Goal: Information Seeking & Learning: Learn about a topic

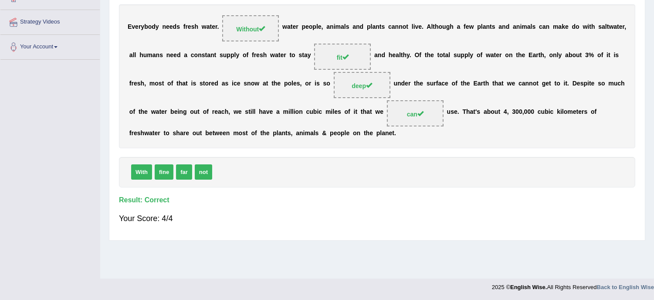
scroll to position [1, 0]
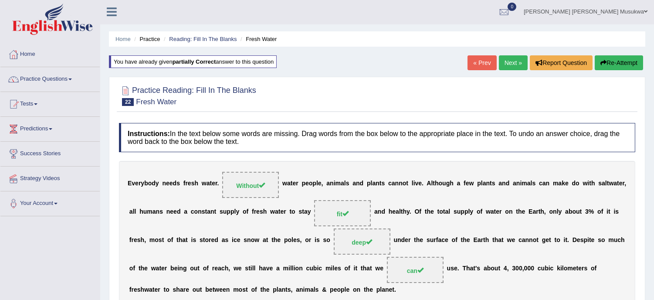
click at [513, 55] on link "Next »" at bounding box center [513, 62] width 29 height 15
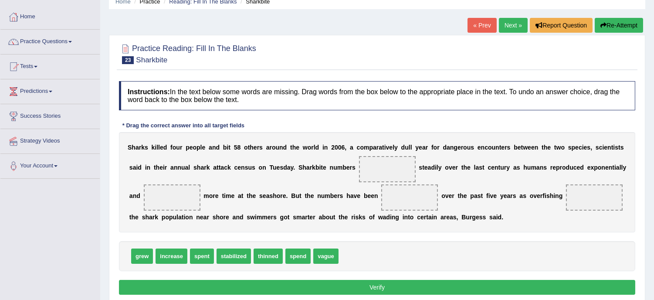
scroll to position [58, 0]
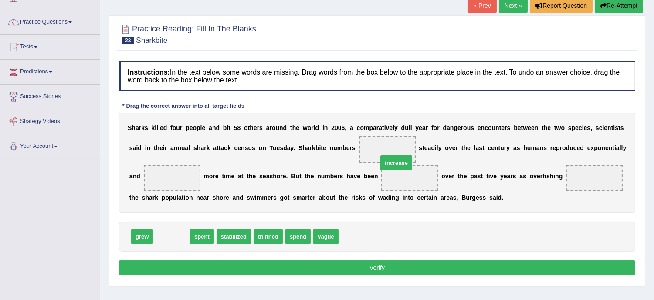
drag, startPoint x: 172, startPoint y: 236, endPoint x: 397, endPoint y: 160, distance: 237.3
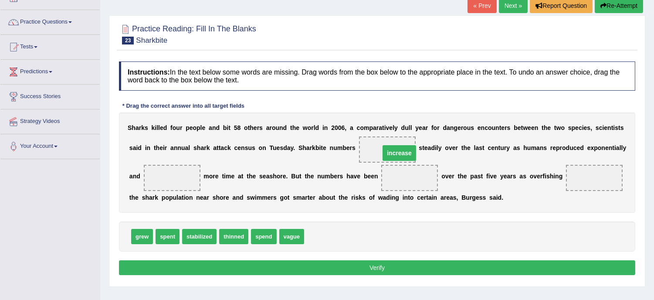
drag, startPoint x: 414, startPoint y: 177, endPoint x: 404, endPoint y: 153, distance: 26.6
drag, startPoint x: 388, startPoint y: 144, endPoint x: 372, endPoint y: 132, distance: 19.7
click at [372, 132] on div "S h a r k s k i l l e d f o u r p e o p l e a n d b i t 5 8 o t h e r s a r o u…" at bounding box center [377, 162] width 516 height 100
click at [266, 233] on span "spend" at bounding box center [263, 236] width 25 height 15
drag, startPoint x: 264, startPoint y: 235, endPoint x: 175, endPoint y: 173, distance: 108.6
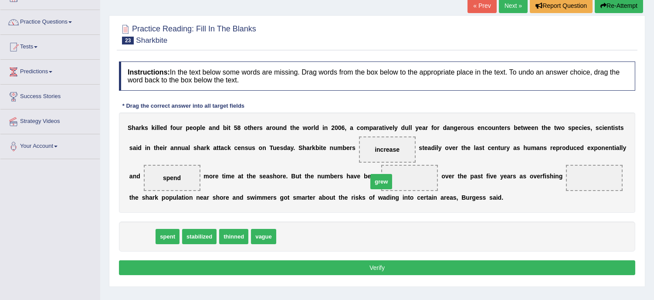
drag, startPoint x: 145, startPoint y: 234, endPoint x: 399, endPoint y: 180, distance: 260.1
drag, startPoint x: 144, startPoint y: 236, endPoint x: 128, endPoint y: 273, distance: 40.6
click at [128, 273] on span "spent" at bounding box center [127, 268] width 24 height 15
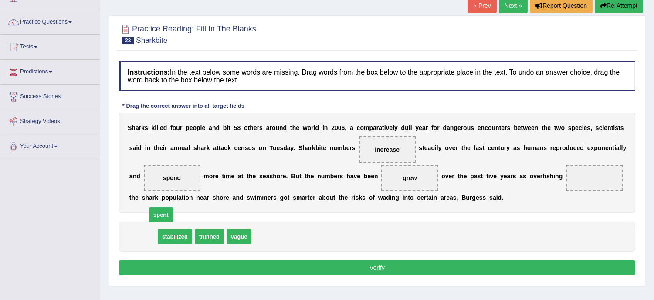
drag, startPoint x: 140, startPoint y: 236, endPoint x: 159, endPoint y: 214, distance: 29.1
click at [159, 214] on span "spent" at bounding box center [161, 214] width 24 height 15
drag, startPoint x: 138, startPoint y: 235, endPoint x: 171, endPoint y: 177, distance: 67.1
click at [244, 235] on span "spend" at bounding box center [240, 236] width 25 height 15
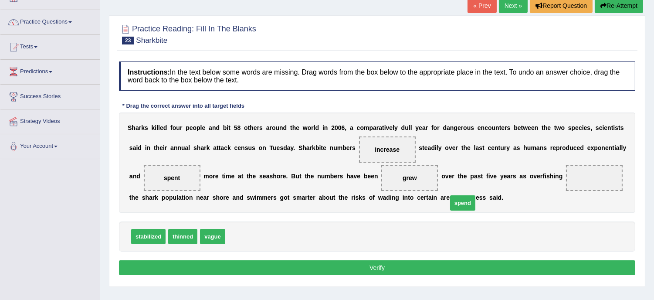
drag, startPoint x: 244, startPoint y: 235, endPoint x: 515, endPoint y: 189, distance: 275.1
click at [475, 195] on span "spend" at bounding box center [462, 202] width 25 height 15
drag, startPoint x: 240, startPoint y: 234, endPoint x: 621, endPoint y: 169, distance: 387.3
click at [375, 264] on button "Verify" at bounding box center [377, 267] width 516 height 15
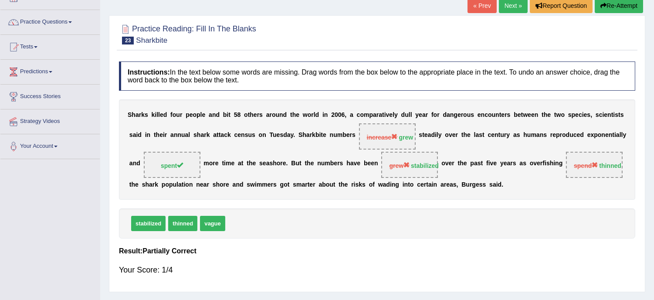
click at [615, 0] on button "Re-Attempt" at bounding box center [619, 5] width 48 height 15
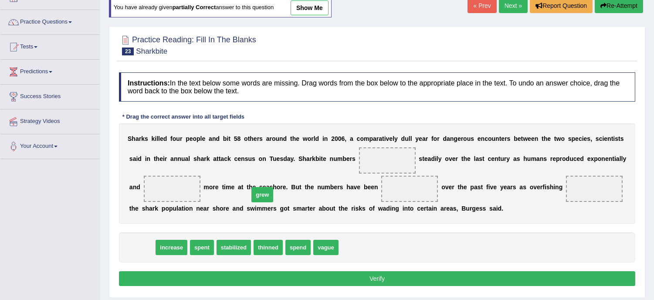
drag, startPoint x: 141, startPoint y: 250, endPoint x: 289, endPoint y: 187, distance: 160.8
click at [273, 187] on span "grew" at bounding box center [262, 194] width 22 height 15
drag, startPoint x: 133, startPoint y: 247, endPoint x: 421, endPoint y: 155, distance: 302.8
click at [428, 155] on span "grew" at bounding box center [439, 156] width 22 height 15
drag, startPoint x: 142, startPoint y: 245, endPoint x: 246, endPoint y: 195, distance: 116.2
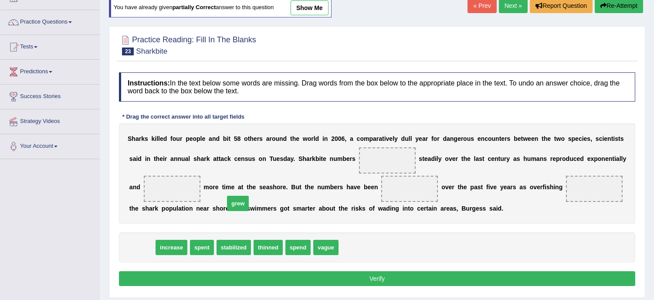
click at [246, 196] on span "grew" at bounding box center [238, 203] width 22 height 15
drag, startPoint x: 246, startPoint y: 195, endPoint x: 144, endPoint y: 247, distance: 114.6
click at [144, 247] on div "Instructions: In the text below some words are missing. Drag words from the box…" at bounding box center [377, 180] width 521 height 225
drag, startPoint x: 144, startPoint y: 247, endPoint x: 409, endPoint y: 139, distance: 285.6
click at [409, 139] on span "grew" at bounding box center [405, 139] width 22 height 15
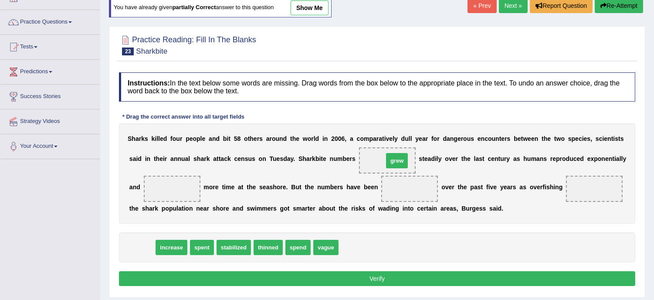
drag, startPoint x: 142, startPoint y: 250, endPoint x: 397, endPoint y: 162, distance: 269.6
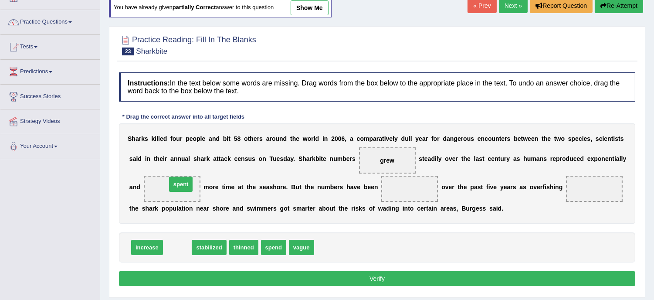
drag, startPoint x: 174, startPoint y: 245, endPoint x: 177, endPoint y: 180, distance: 64.6
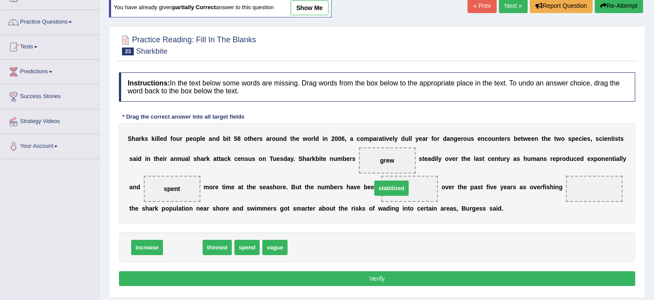
drag, startPoint x: 194, startPoint y: 250, endPoint x: 412, endPoint y: 188, distance: 226.4
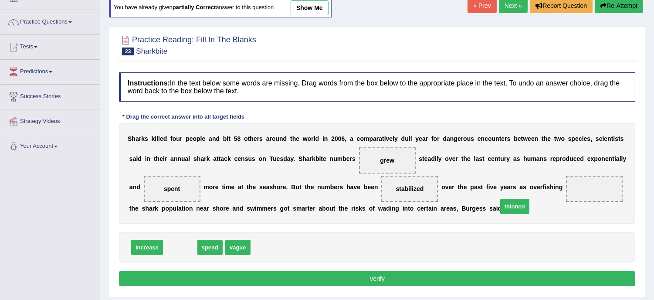
drag, startPoint x: 179, startPoint y: 243, endPoint x: 513, endPoint y: 202, distance: 337.2
click at [513, 202] on span "thinned" at bounding box center [514, 206] width 29 height 15
drag, startPoint x: 180, startPoint y: 250, endPoint x: 616, endPoint y: 190, distance: 440.4
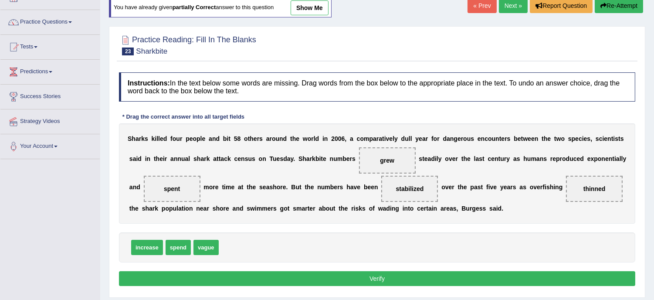
click at [391, 277] on button "Verify" at bounding box center [377, 278] width 516 height 15
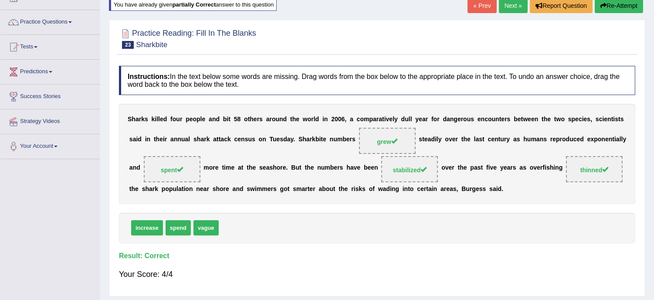
click at [511, 7] on link "Next »" at bounding box center [513, 5] width 29 height 15
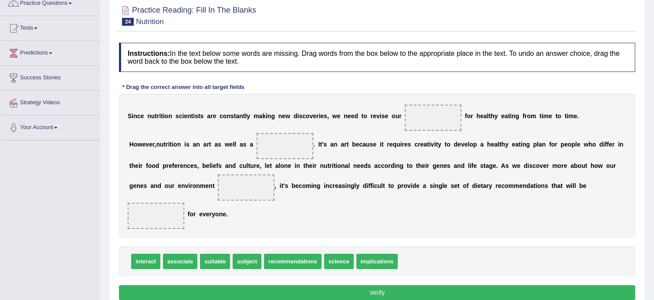
scroll to position [77, 0]
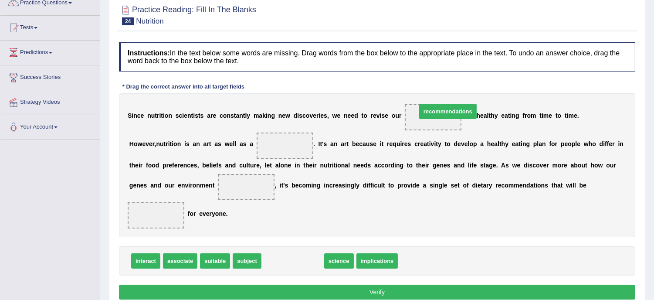
drag, startPoint x: 301, startPoint y: 261, endPoint x: 456, endPoint y: 112, distance: 215.8
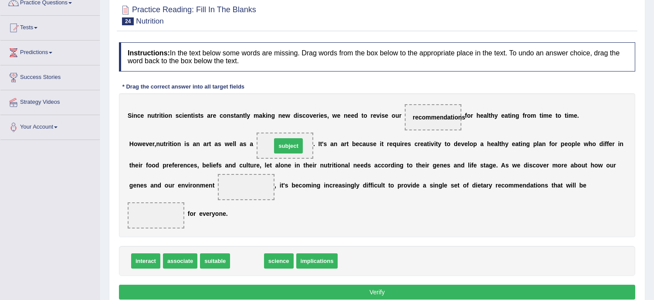
drag, startPoint x: 242, startPoint y: 260, endPoint x: 283, endPoint y: 144, distance: 123.1
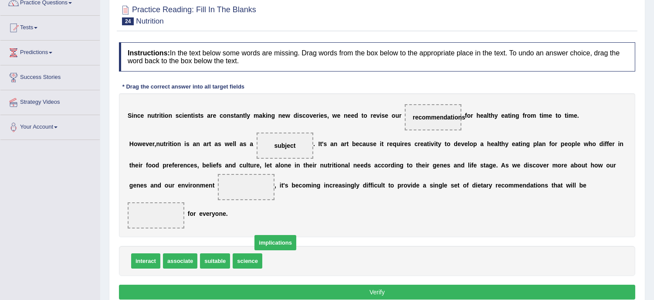
drag, startPoint x: 294, startPoint y: 258, endPoint x: 278, endPoint y: 227, distance: 34.5
click at [278, 235] on span "implications" at bounding box center [276, 242] width 42 height 15
drag, startPoint x: 289, startPoint y: 261, endPoint x: 246, endPoint y: 186, distance: 86.7
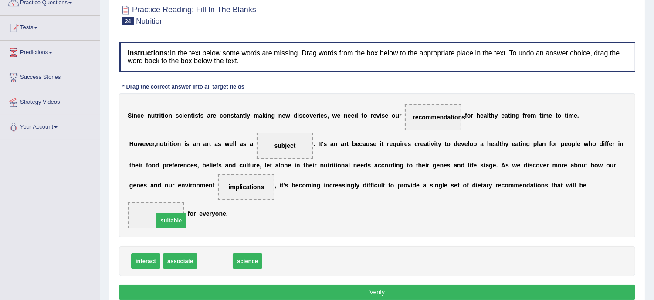
drag, startPoint x: 214, startPoint y: 258, endPoint x: 170, endPoint y: 217, distance: 60.1
click at [380, 250] on div "interact associate science" at bounding box center [377, 261] width 516 height 30
click at [378, 294] on button "Verify" at bounding box center [377, 292] width 516 height 15
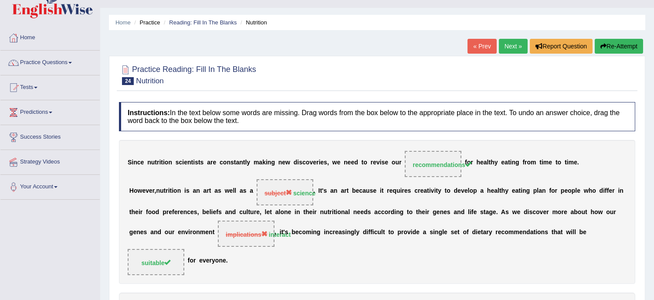
scroll to position [0, 0]
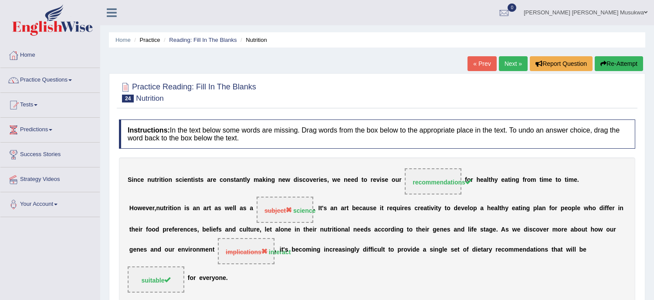
click at [624, 57] on button "Re-Attempt" at bounding box center [619, 63] width 48 height 15
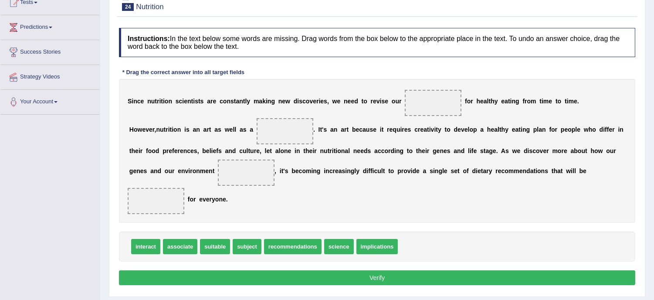
scroll to position [116, 0]
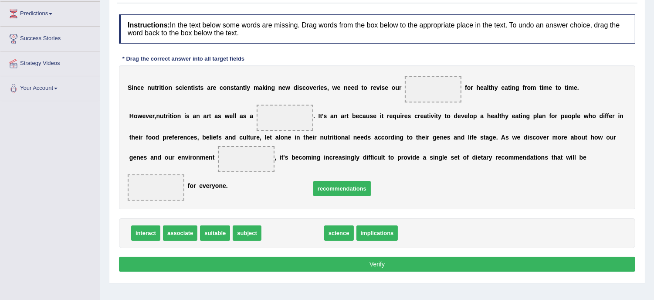
drag, startPoint x: 308, startPoint y: 233, endPoint x: 362, endPoint y: 187, distance: 71.1
click at [362, 187] on span "recommendations" at bounding box center [342, 188] width 58 height 15
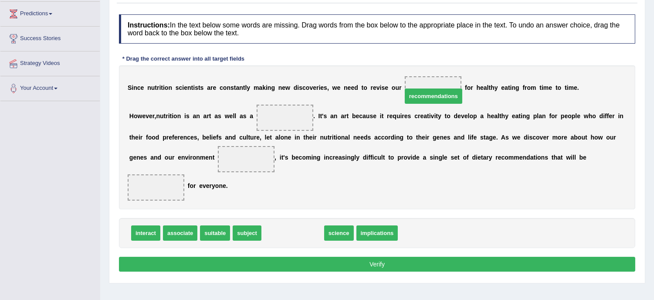
drag, startPoint x: 304, startPoint y: 231, endPoint x: 445, endPoint y: 94, distance: 196.6
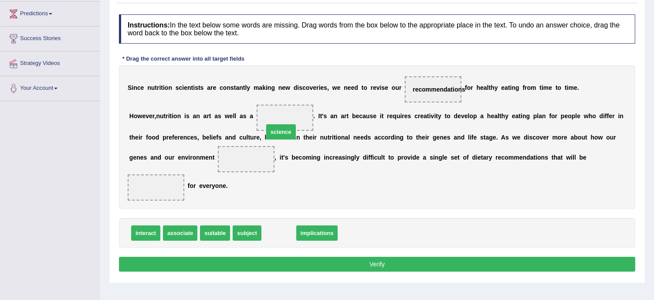
drag, startPoint x: 279, startPoint y: 234, endPoint x: 282, endPoint y: 133, distance: 101.1
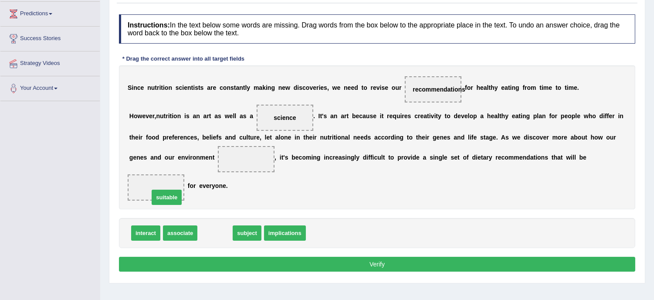
drag, startPoint x: 219, startPoint y: 230, endPoint x: 170, endPoint y: 194, distance: 61.0
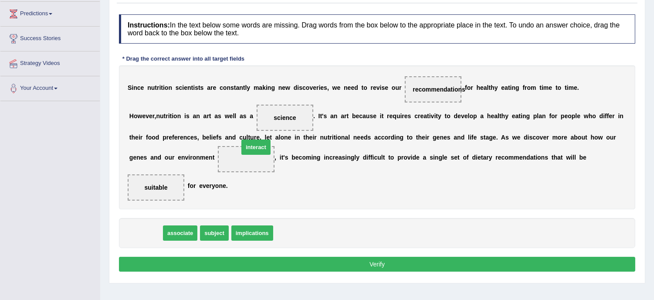
drag, startPoint x: 156, startPoint y: 232, endPoint x: 266, endPoint y: 147, distance: 139.5
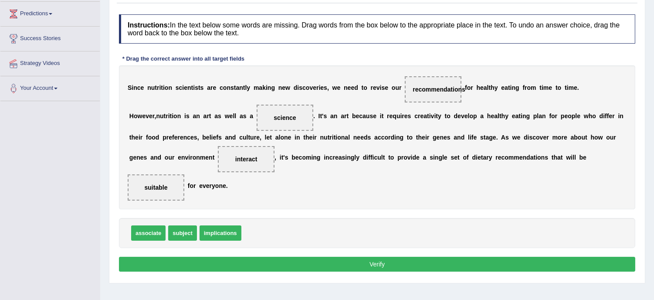
click at [376, 264] on button "Verify" at bounding box center [377, 264] width 516 height 15
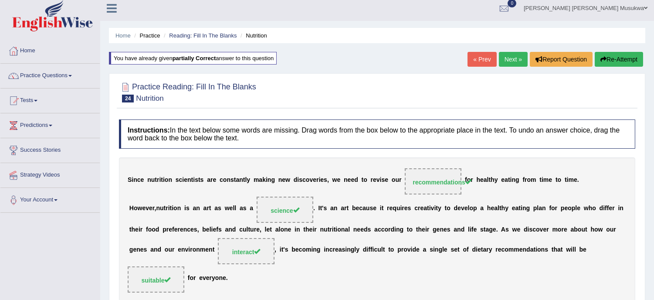
scroll to position [0, 0]
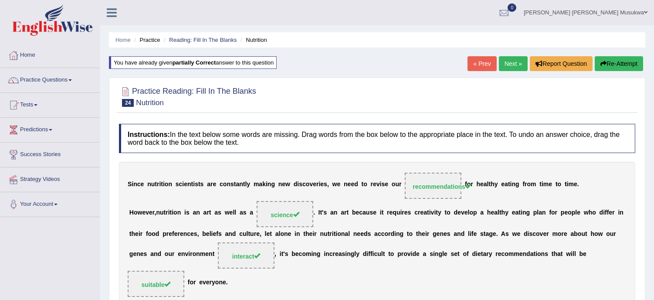
click at [509, 67] on link "Next »" at bounding box center [513, 63] width 29 height 15
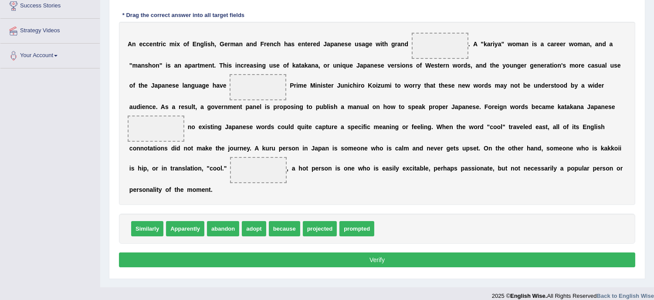
scroll to position [157, 0]
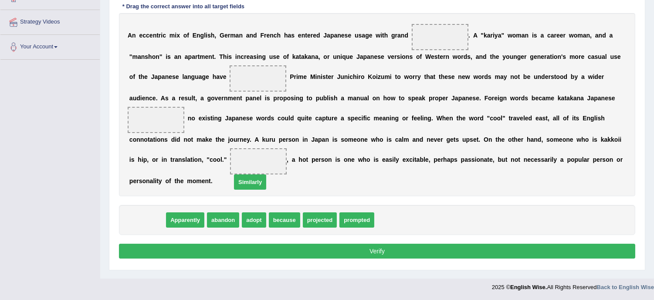
drag, startPoint x: 157, startPoint y: 217, endPoint x: 375, endPoint y: 141, distance: 230.9
click at [266, 174] on span "Similarly" at bounding box center [250, 181] width 32 height 15
drag, startPoint x: 156, startPoint y: 223, endPoint x: 449, endPoint y: 46, distance: 342.3
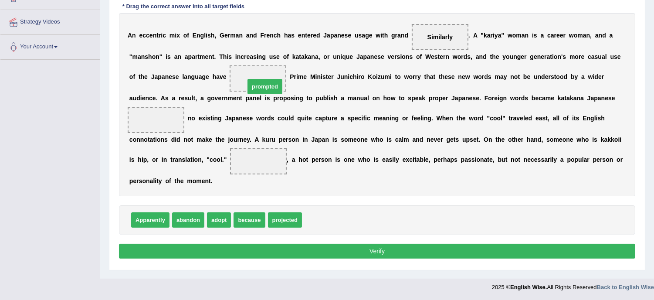
drag, startPoint x: 330, startPoint y: 218, endPoint x: 272, endPoint y: 82, distance: 147.8
click at [194, 217] on span "abandon" at bounding box center [188, 219] width 32 height 15
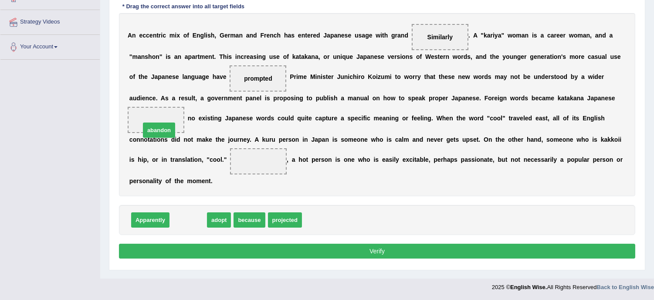
drag, startPoint x: 179, startPoint y: 219, endPoint x: 150, endPoint y: 129, distance: 94.4
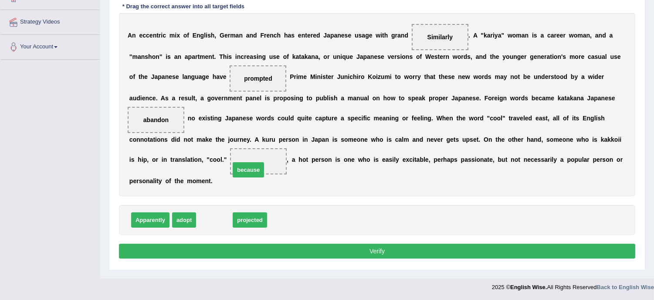
drag, startPoint x: 215, startPoint y: 212, endPoint x: 250, endPoint y: 161, distance: 61.5
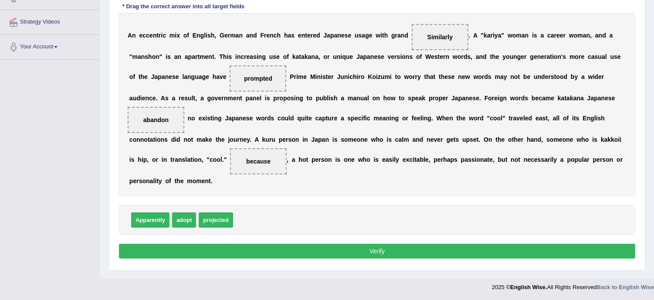
click at [377, 250] on button "Verify" at bounding box center [377, 251] width 516 height 15
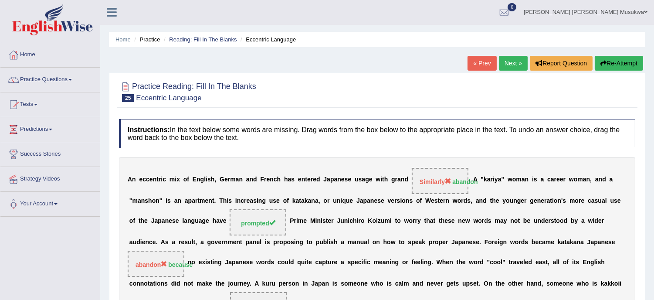
scroll to position [0, 0]
click at [626, 63] on button "Re-Attempt" at bounding box center [619, 63] width 48 height 15
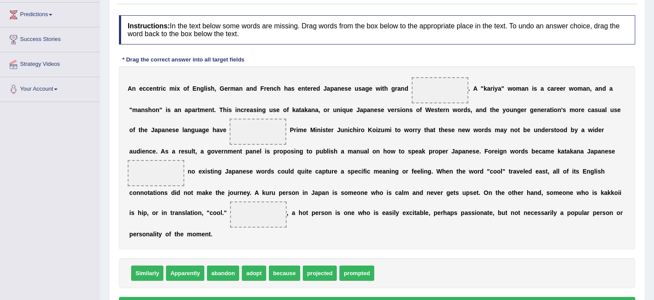
scroll to position [116, 0]
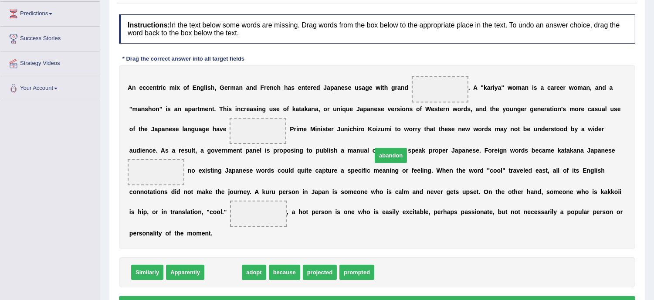
drag, startPoint x: 222, startPoint y: 268, endPoint x: 421, endPoint y: 124, distance: 245.6
click at [407, 148] on span "abandon" at bounding box center [391, 155] width 32 height 15
drag, startPoint x: 220, startPoint y: 272, endPoint x: 432, endPoint y: 86, distance: 282.0
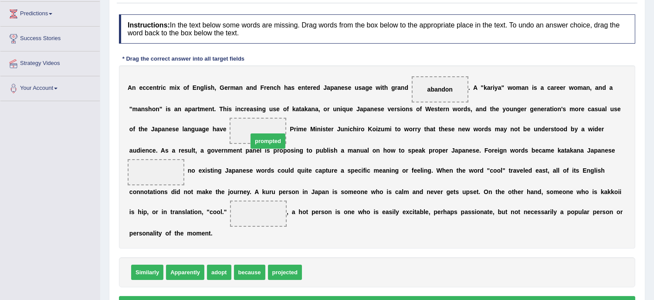
drag, startPoint x: 316, startPoint y: 271, endPoint x: 262, endPoint y: 137, distance: 143.9
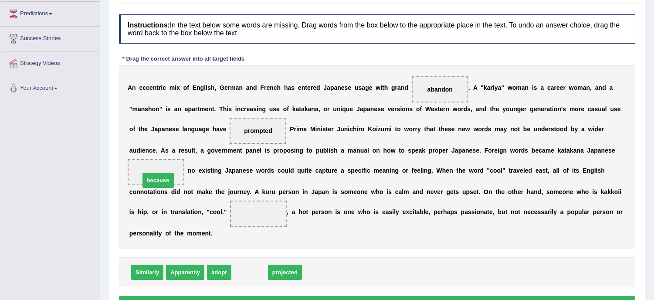
drag, startPoint x: 251, startPoint y: 275, endPoint x: 159, endPoint y: 181, distance: 131.3
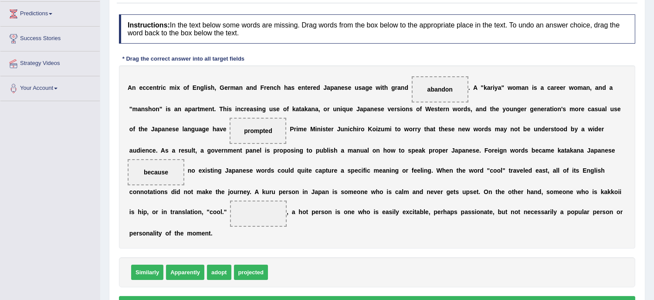
click at [159, 182] on span "because" at bounding box center [156, 172] width 57 height 26
drag, startPoint x: 146, startPoint y: 274, endPoint x: 266, endPoint y: 220, distance: 131.7
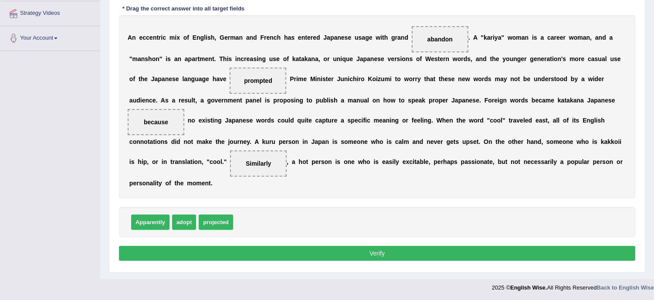
scroll to position [166, 0]
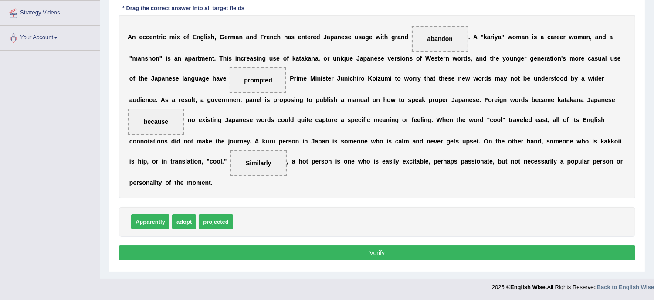
click at [393, 253] on button "Verify" at bounding box center [377, 252] width 516 height 15
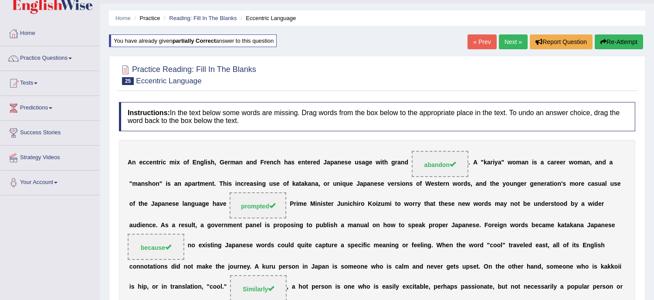
scroll to position [0, 0]
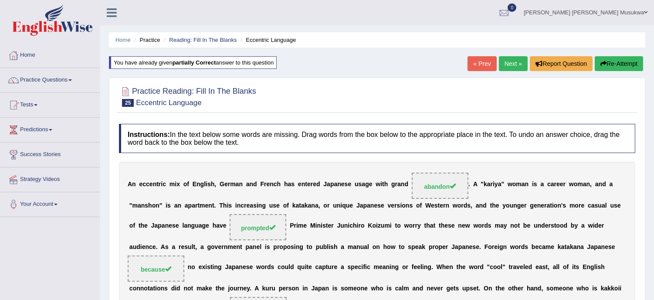
click at [511, 58] on link "Next »" at bounding box center [513, 63] width 29 height 15
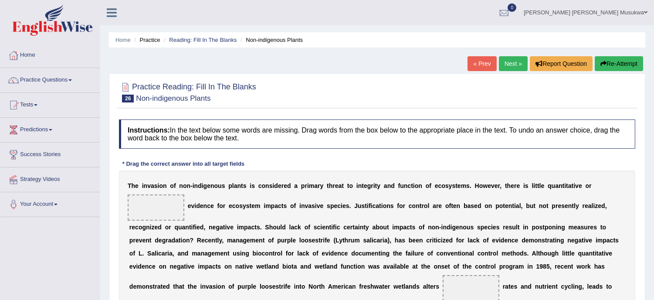
click at [647, 277] on div "Home Practice Reading: Fill In The Blanks Non-indigenous Plants « Prev Next » R…" at bounding box center [377, 265] width 554 height 530
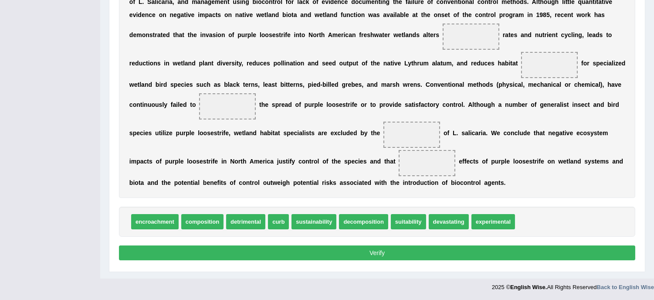
scroll to position [250, 0]
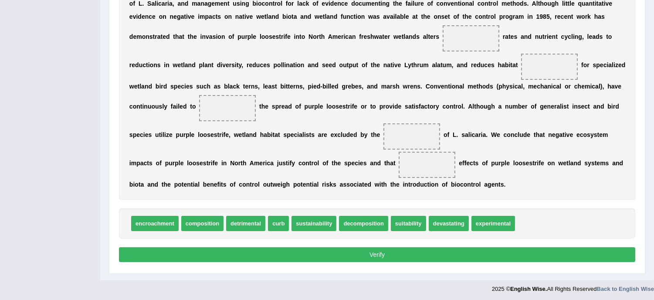
drag, startPoint x: 650, startPoint y: 95, endPoint x: 652, endPoint y: 65, distance: 29.7
click at [652, 65] on div "Home Practice Reading: Fill In The Blanks Non-indigenous Plants « Prev Next » R…" at bounding box center [377, 15] width 554 height 530
click at [652, 64] on div "Home Practice Reading: Fill In The Blanks Non-indigenous Plants « Prev Next » R…" at bounding box center [377, 15] width 554 height 530
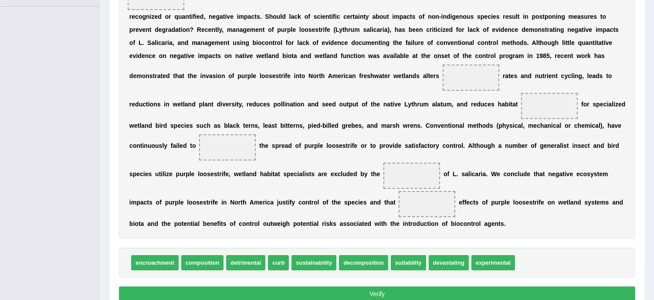
scroll to position [211, 0]
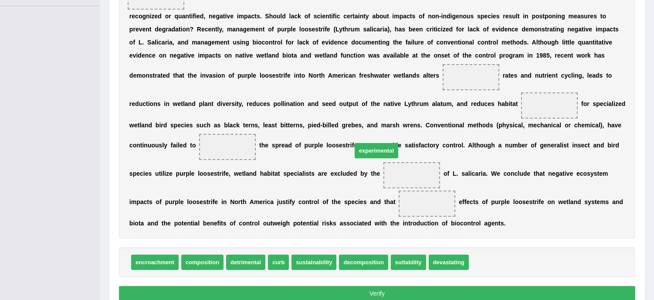
drag, startPoint x: 504, startPoint y: 261, endPoint x: 374, endPoint y: 139, distance: 178.2
click at [374, 143] on span "experimental" at bounding box center [377, 150] width 44 height 15
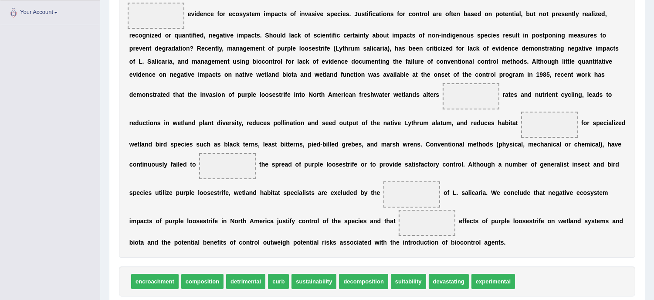
click at [520, 232] on div "T h e i n v a s i o n o f n o n - i n d i g e n o u s p l a n t s i s c o n s i…" at bounding box center [377, 118] width 516 height 279
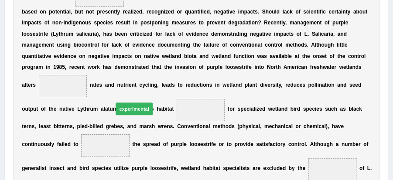
drag, startPoint x: 488, startPoint y: 281, endPoint x: 256, endPoint y: 109, distance: 288.3
click at [256, 109] on div "Instructions: In the text below some words are missing. Drag words from the box…" at bounding box center [196, 105] width 370 height 377
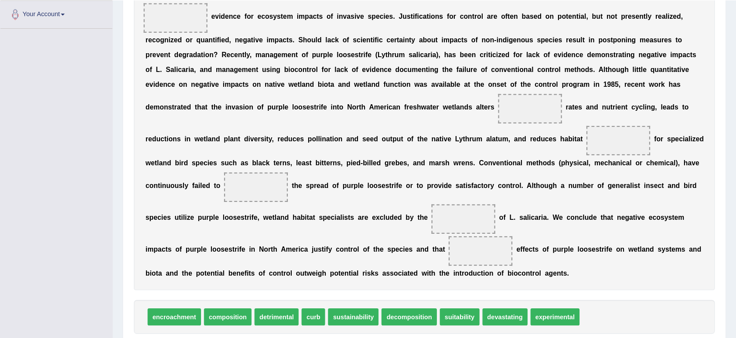
scroll to position [173, 0]
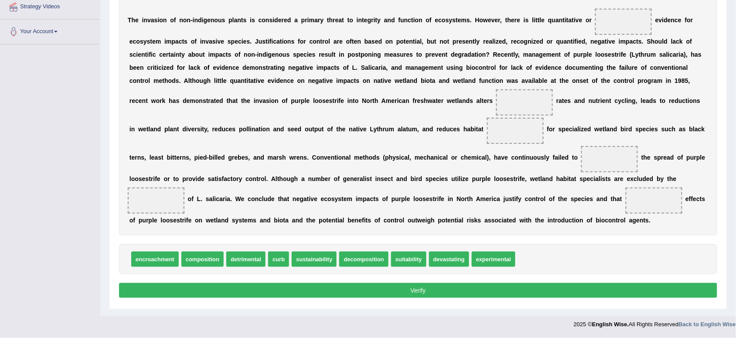
drag, startPoint x: 397, startPoint y: 0, endPoint x: 351, endPoint y: 129, distance: 136.5
click at [351, 129] on b "n" at bounding box center [351, 129] width 4 height 7
drag, startPoint x: 489, startPoint y: 258, endPoint x: 560, endPoint y: 112, distance: 162.6
drag, startPoint x: 509, startPoint y: 129, endPoint x: 608, endPoint y: 26, distance: 143.0
drag, startPoint x: 160, startPoint y: 262, endPoint x: 173, endPoint y: 251, distance: 17.4
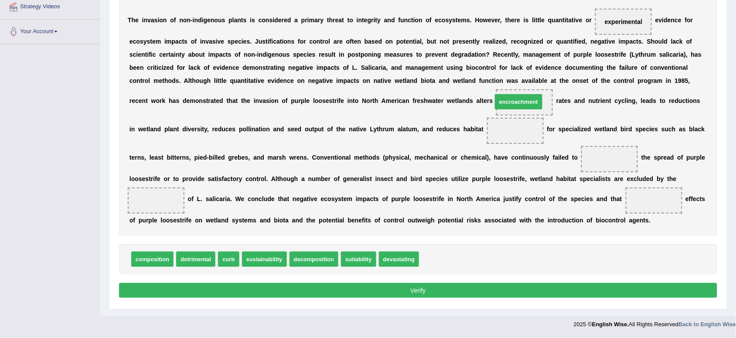
drag, startPoint x: 439, startPoint y: 253, endPoint x: 512, endPoint y: 95, distance: 173.9
click at [258, 260] on span "sustainability" at bounding box center [264, 258] width 45 height 15
click at [166, 260] on span "composition" at bounding box center [152, 258] width 42 height 15
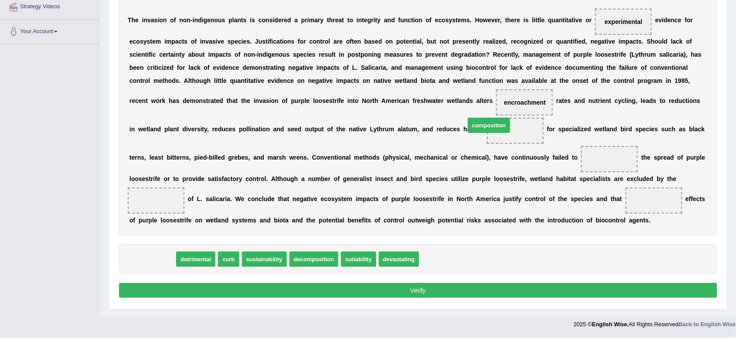
drag, startPoint x: 155, startPoint y: 256, endPoint x: 496, endPoint y: 125, distance: 364.8
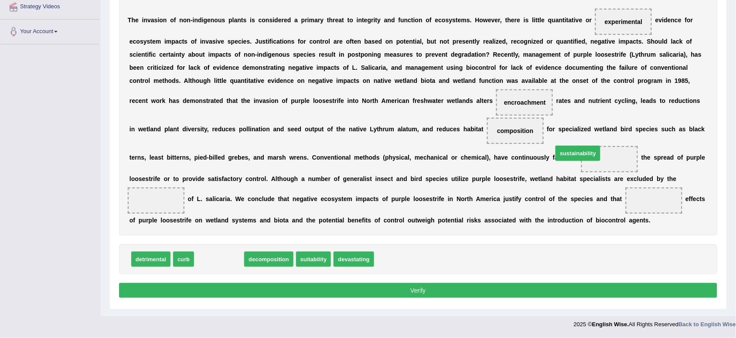
drag, startPoint x: 221, startPoint y: 255, endPoint x: 582, endPoint y: 149, distance: 376.4
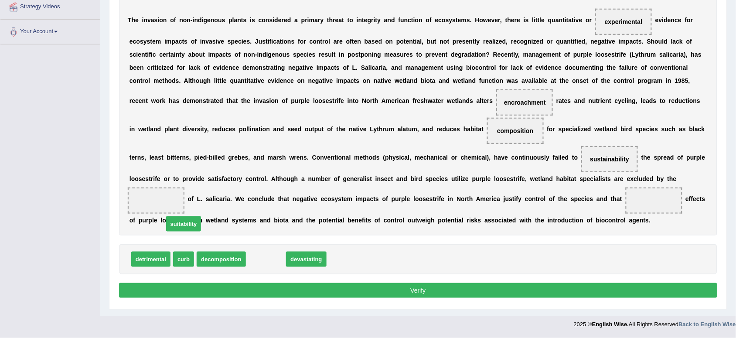
drag, startPoint x: 273, startPoint y: 255, endPoint x: 173, endPoint y: 205, distance: 111.7
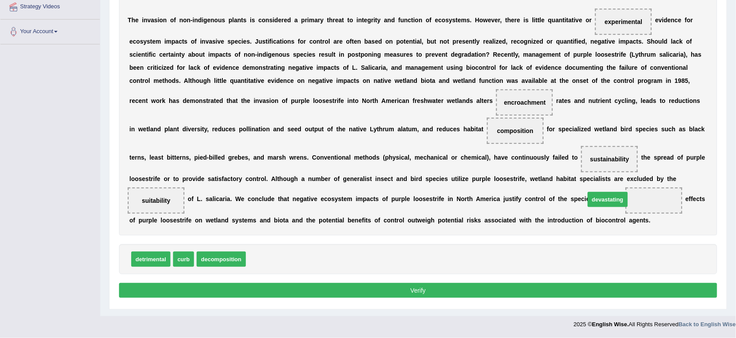
drag, startPoint x: 265, startPoint y: 261, endPoint x: 606, endPoint y: 201, distance: 346.5
click at [411, 291] on button "Verify" at bounding box center [418, 290] width 598 height 15
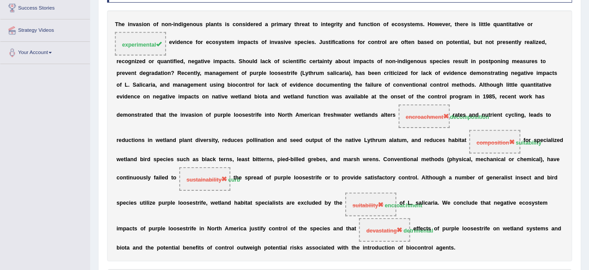
scroll to position [146, 0]
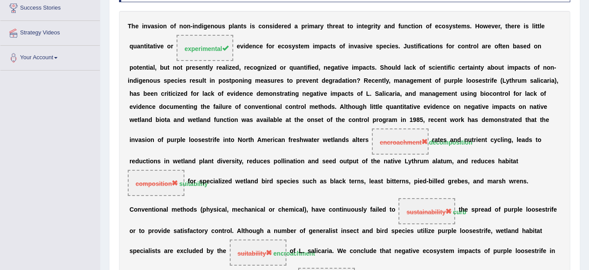
drag, startPoint x: 720, startPoint y: 0, endPoint x: 407, endPoint y: 270, distance: 413.2
click at [407, 270] on div "T h e i n v a s i o n o f n o n - i n d i g e n o u s p l a n t s i s c o n s i…" at bounding box center [344, 163] width 451 height 305
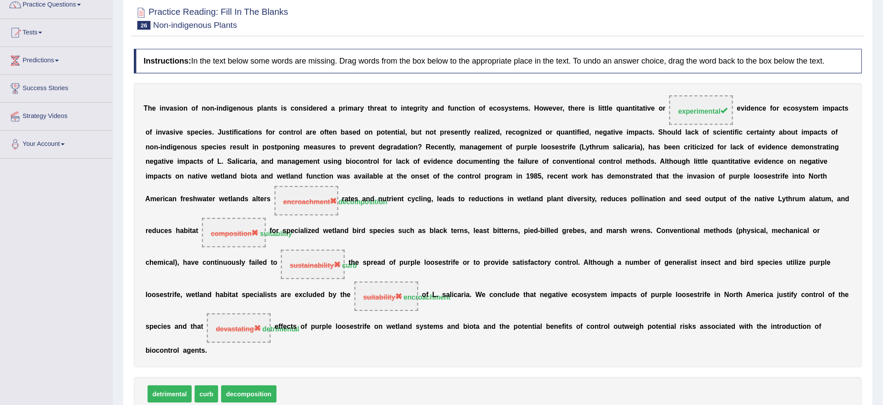
scroll to position [76, 0]
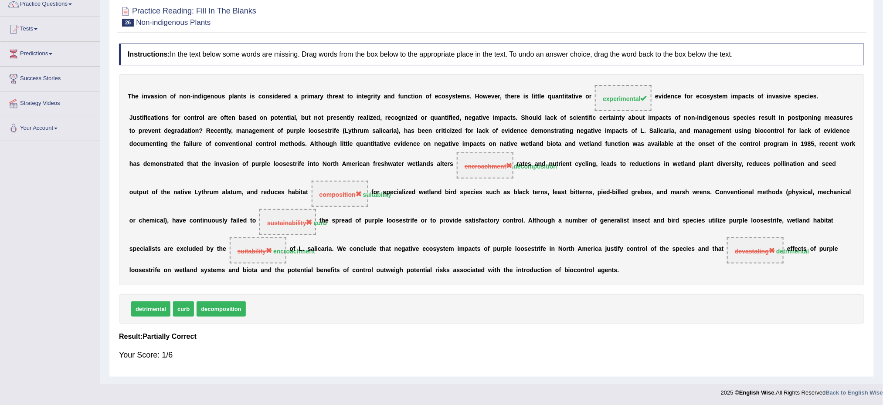
drag, startPoint x: 591, startPoint y: 0, endPoint x: 588, endPoint y: 343, distance: 343.0
click at [588, 299] on div "Instructions: In the text below some words are missing. Drag words from the box…" at bounding box center [492, 205] width 750 height 333
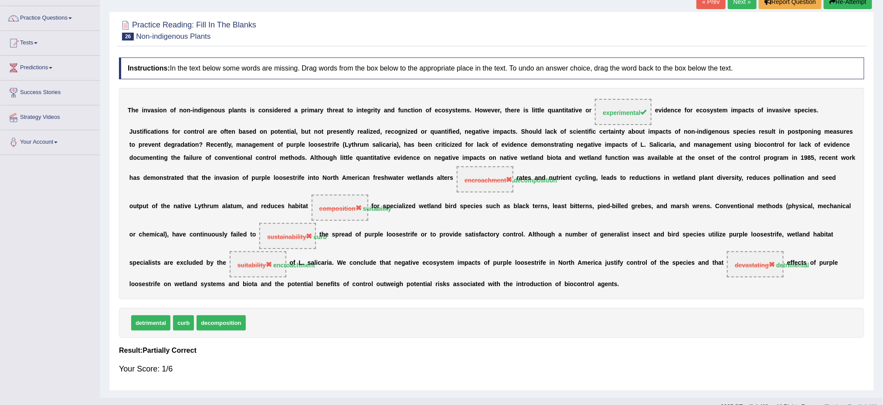
scroll to position [50, 0]
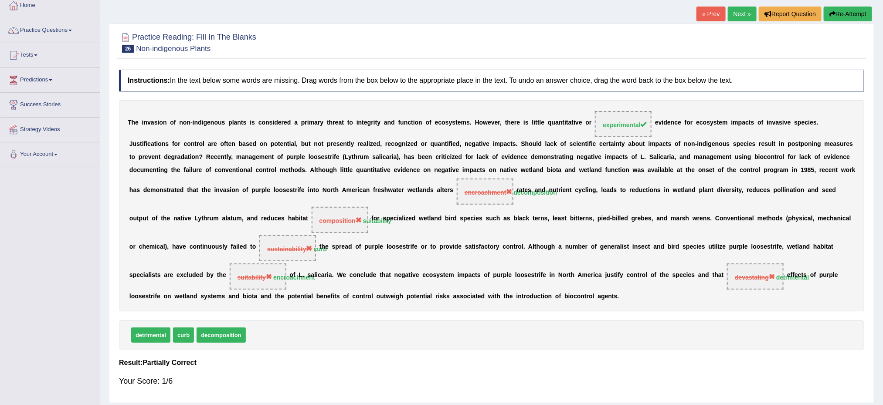
click at [654, 10] on button "Re-Attempt" at bounding box center [848, 14] width 48 height 15
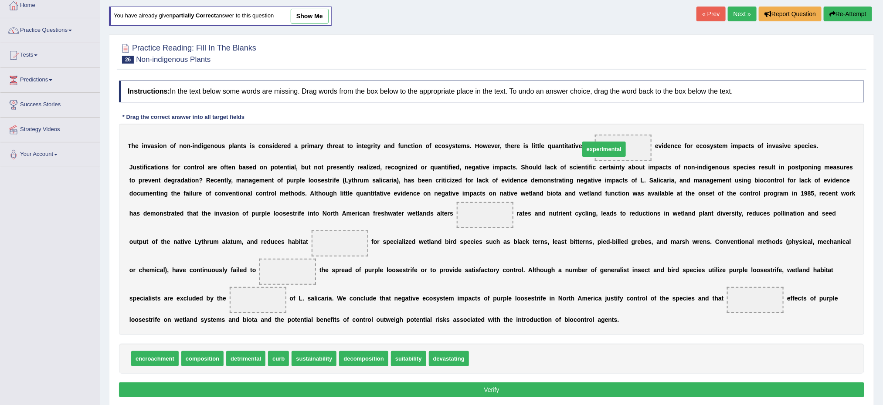
drag, startPoint x: 500, startPoint y: 360, endPoint x: 611, endPoint y: 148, distance: 239.0
drag, startPoint x: 152, startPoint y: 360, endPoint x: 265, endPoint y: 305, distance: 125.9
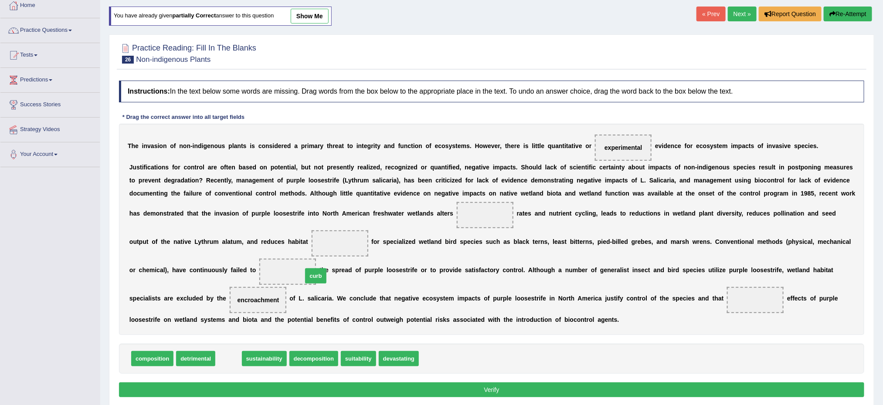
drag, startPoint x: 228, startPoint y: 359, endPoint x: 315, endPoint y: 276, distance: 120.2
click at [343, 362] on span "suitability" at bounding box center [334, 358] width 35 height 15
drag, startPoint x: 242, startPoint y: 360, endPoint x: 255, endPoint y: 352, distance: 14.7
drag, startPoint x: 253, startPoint y: 360, endPoint x: 370, endPoint y: 247, distance: 162.4
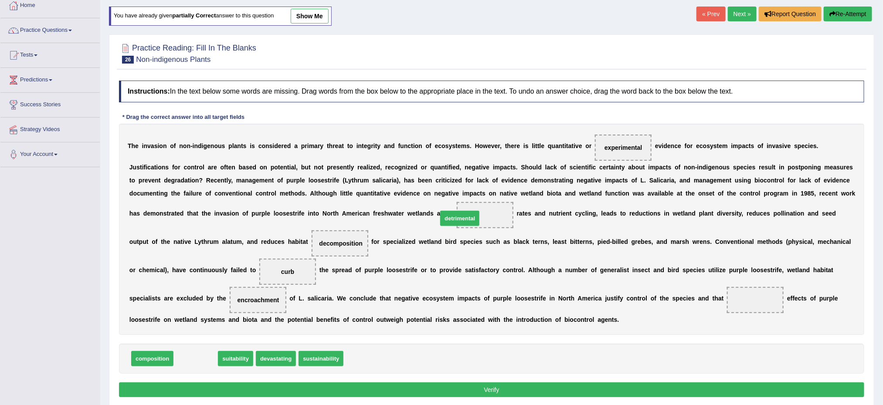
drag, startPoint x: 195, startPoint y: 359, endPoint x: 462, endPoint y: 218, distance: 301.4
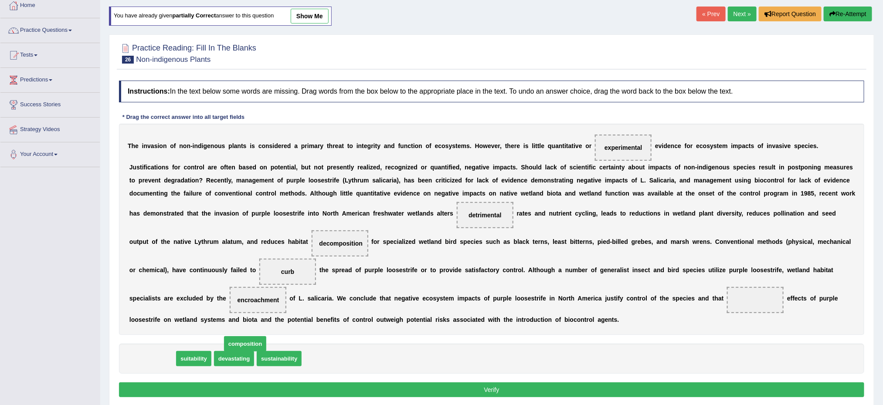
drag, startPoint x: 170, startPoint y: 360, endPoint x: 541, endPoint y: 331, distance: 372.0
click at [266, 336] on span "composition" at bounding box center [245, 343] width 42 height 15
drag, startPoint x: 143, startPoint y: 363, endPoint x: 497, endPoint y: 356, distance: 354.4
drag, startPoint x: 237, startPoint y: 361, endPoint x: 728, endPoint y: 299, distance: 495.0
click at [481, 394] on button "Verify" at bounding box center [491, 390] width 745 height 15
